Goal: Information Seeking & Learning: Learn about a topic

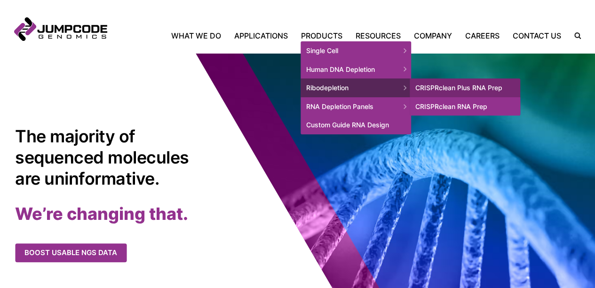
click at [445, 108] on link "CRISPRclean RNA Prep" at bounding box center [465, 106] width 110 height 19
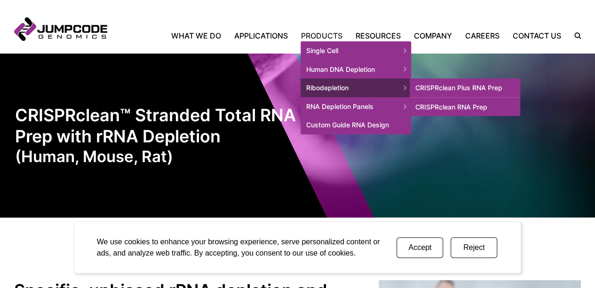
click at [428, 85] on link "CRISPRclean Plus RNA Prep" at bounding box center [465, 88] width 110 height 19
